Goal: Find specific page/section: Find specific page/section

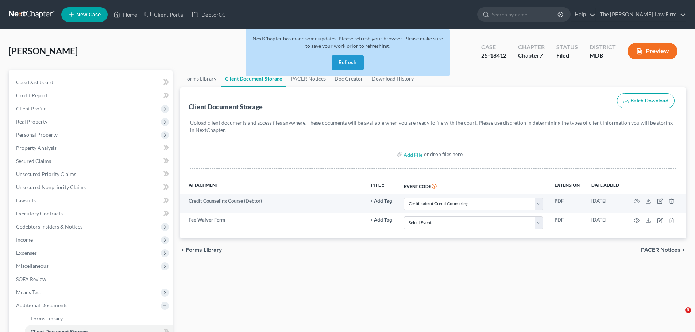
select select "14"
click at [345, 69] on button "Refresh" at bounding box center [348, 62] width 32 height 15
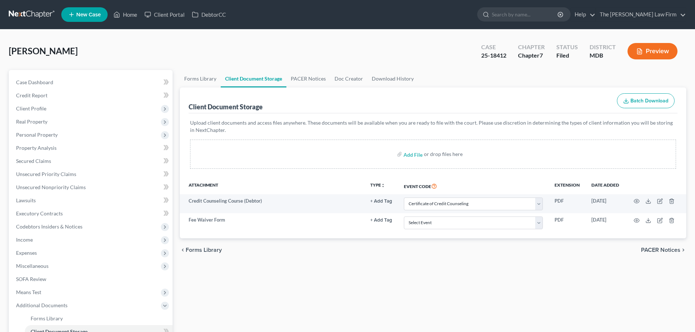
select select "14"
click at [130, 15] on link "Home" at bounding box center [125, 14] width 31 height 13
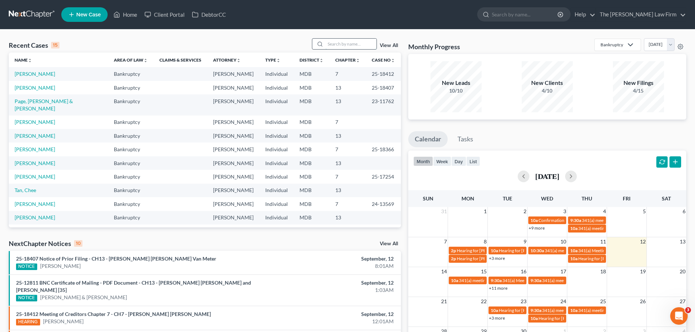
click at [336, 45] on input "search" at bounding box center [351, 44] width 51 height 11
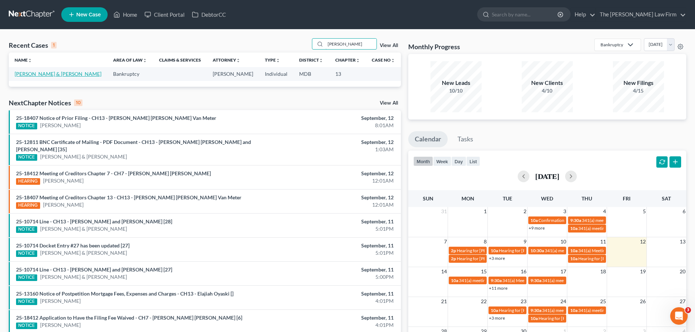
type input "[PERSON_NAME]"
click at [43, 73] on link "[PERSON_NAME] & [PERSON_NAME]" at bounding box center [58, 74] width 87 height 6
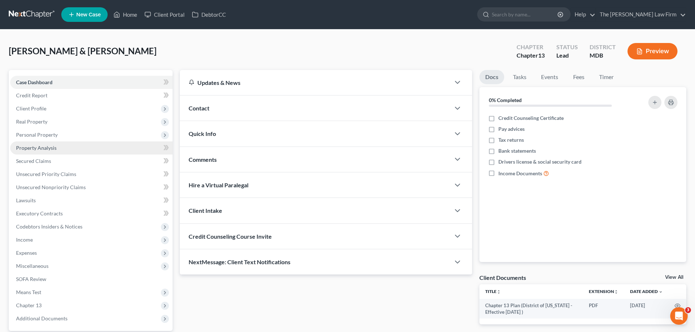
click at [39, 151] on link "Property Analysis" at bounding box center [91, 148] width 162 height 13
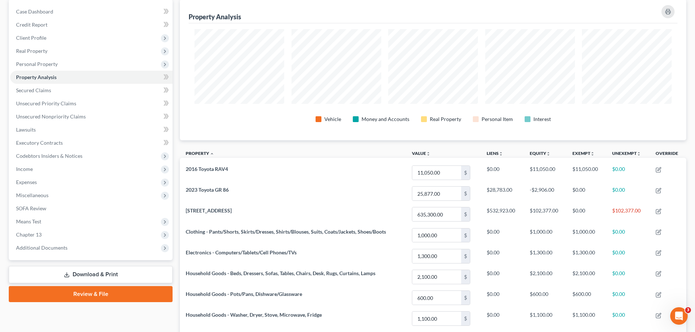
scroll to position [36, 0]
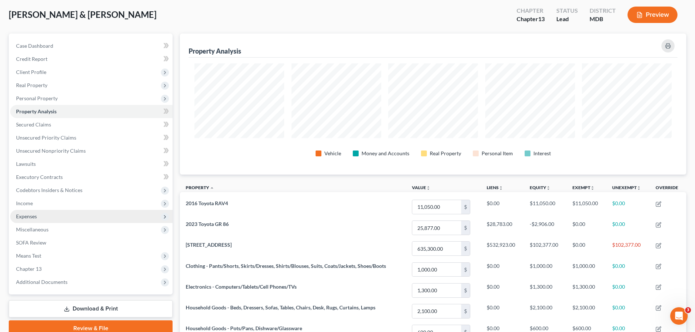
click at [37, 214] on span "Expenses" at bounding box center [26, 217] width 21 height 6
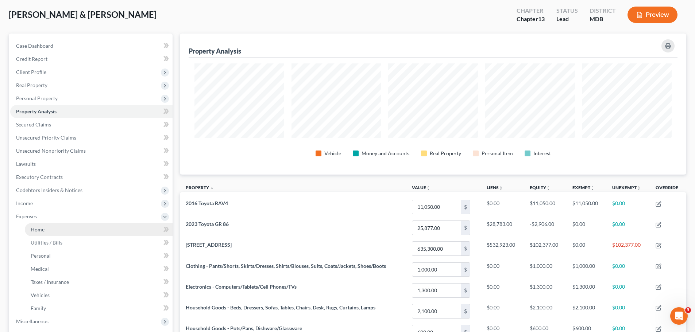
click at [40, 227] on span "Home" at bounding box center [38, 230] width 14 height 6
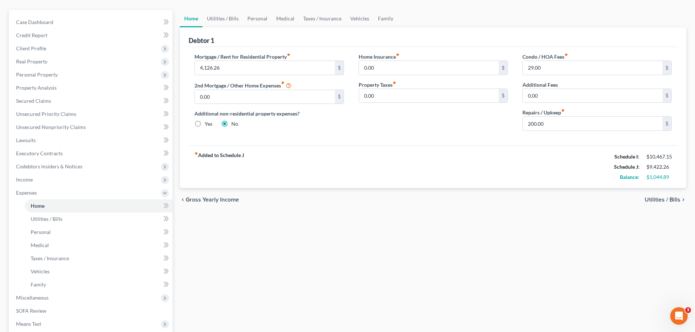
scroll to position [73, 0]
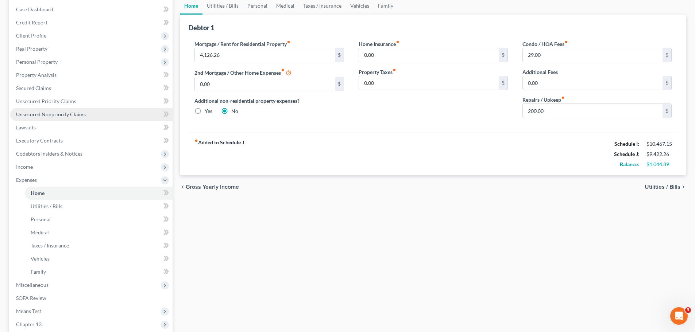
click at [72, 115] on span "Unsecured Nonpriority Claims" at bounding box center [51, 114] width 70 height 6
